Goal: Check status: Check status

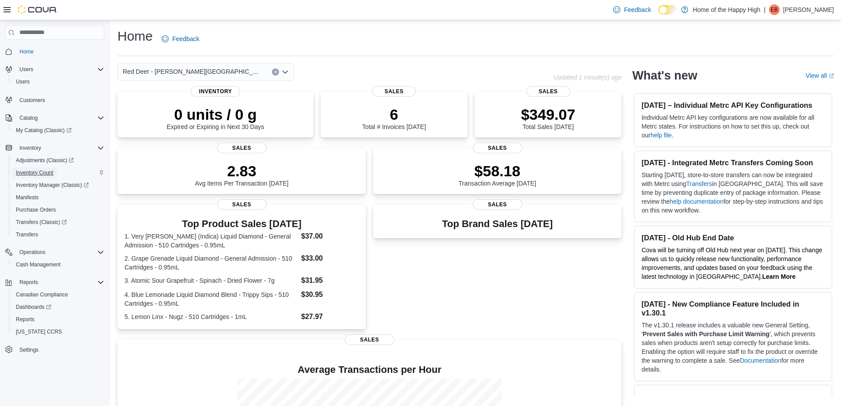
click at [33, 170] on span "Inventory Count" at bounding box center [35, 172] width 38 height 7
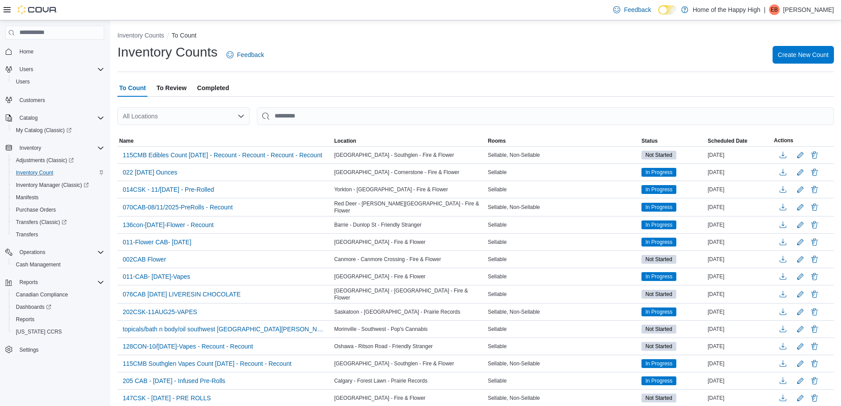
click at [227, 85] on span "Completed" at bounding box center [213, 88] width 32 height 18
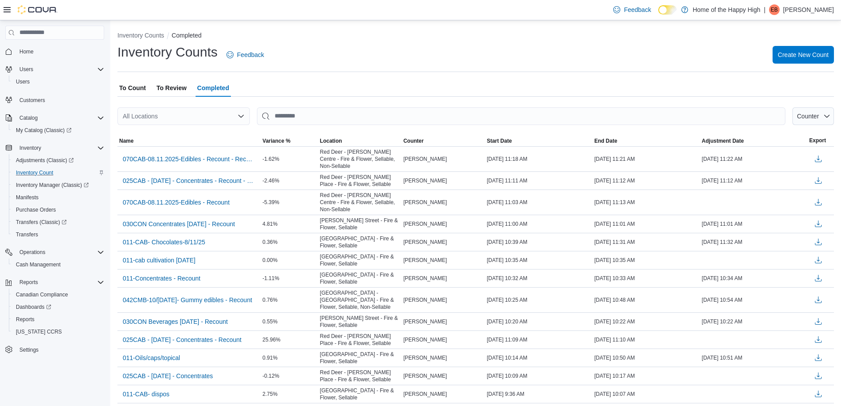
click at [170, 114] on div "All Locations" at bounding box center [183, 116] width 133 height 18
type input "***"
click at [164, 129] on span "Choose from the following options" at bounding box center [159, 131] width 9 height 9
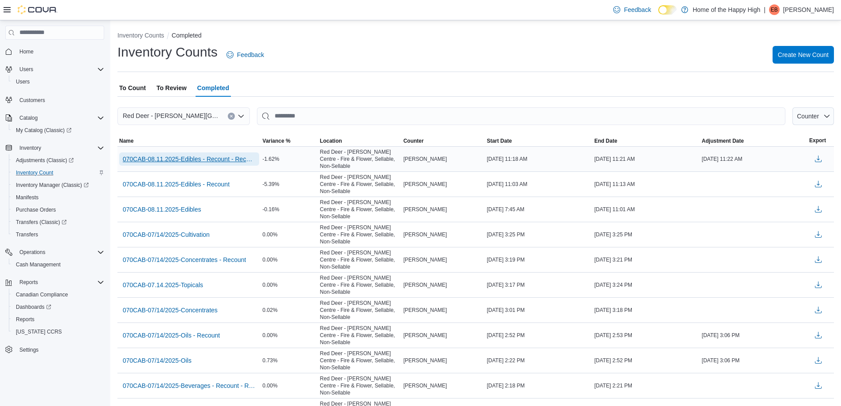
click at [237, 155] on span "070CAB-08.11.2025-Edibles - Recount - Recount" at bounding box center [189, 159] width 133 height 9
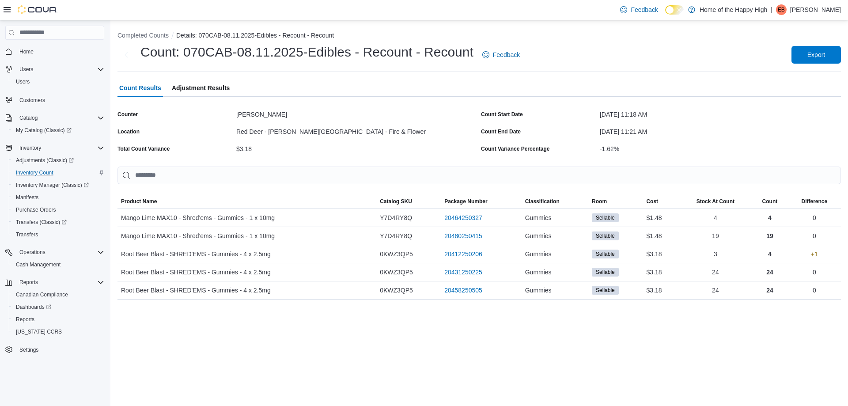
click at [214, 82] on span "Adjustment Results" at bounding box center [201, 88] width 58 height 18
